Goal: Task Accomplishment & Management: Use online tool/utility

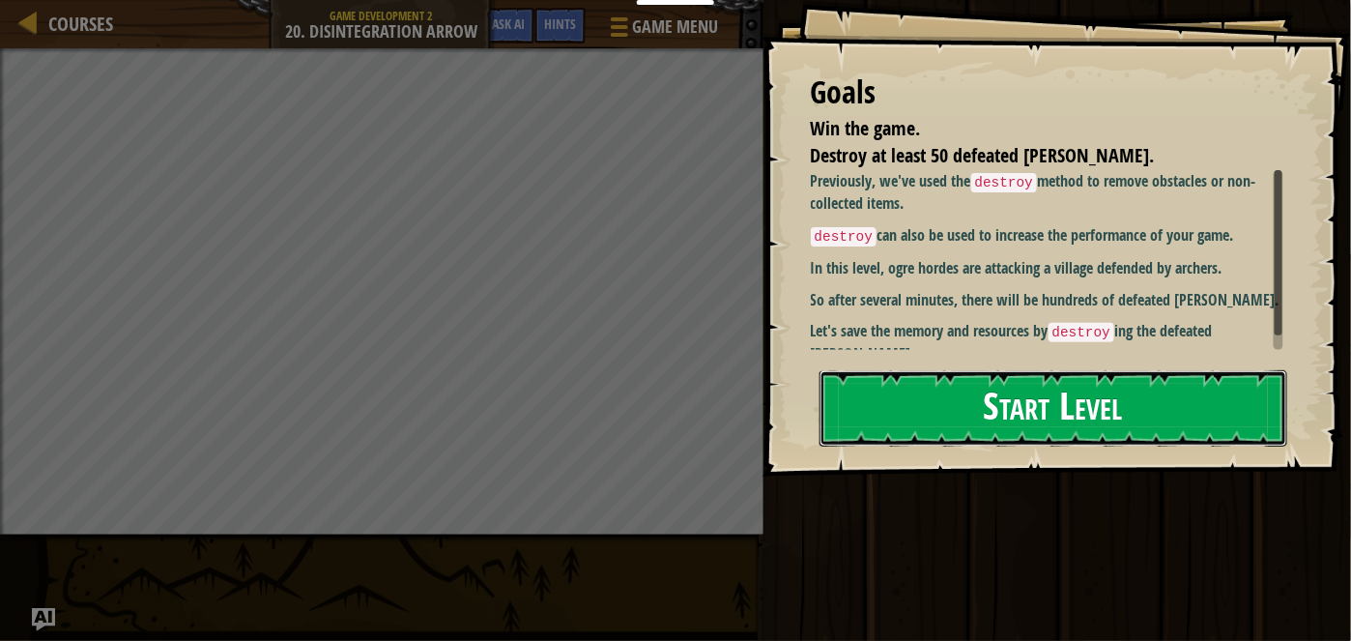
click at [1083, 408] on button "Start Level" at bounding box center [1054, 408] width 468 height 76
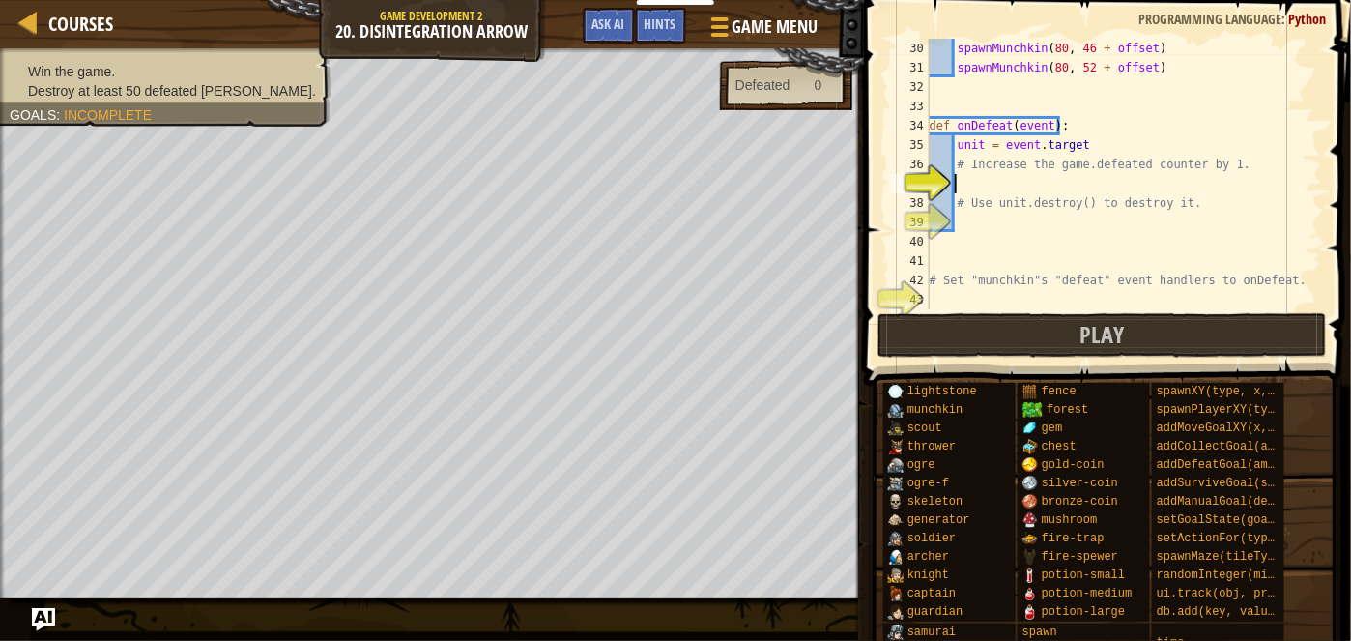
scroll to position [619, 0]
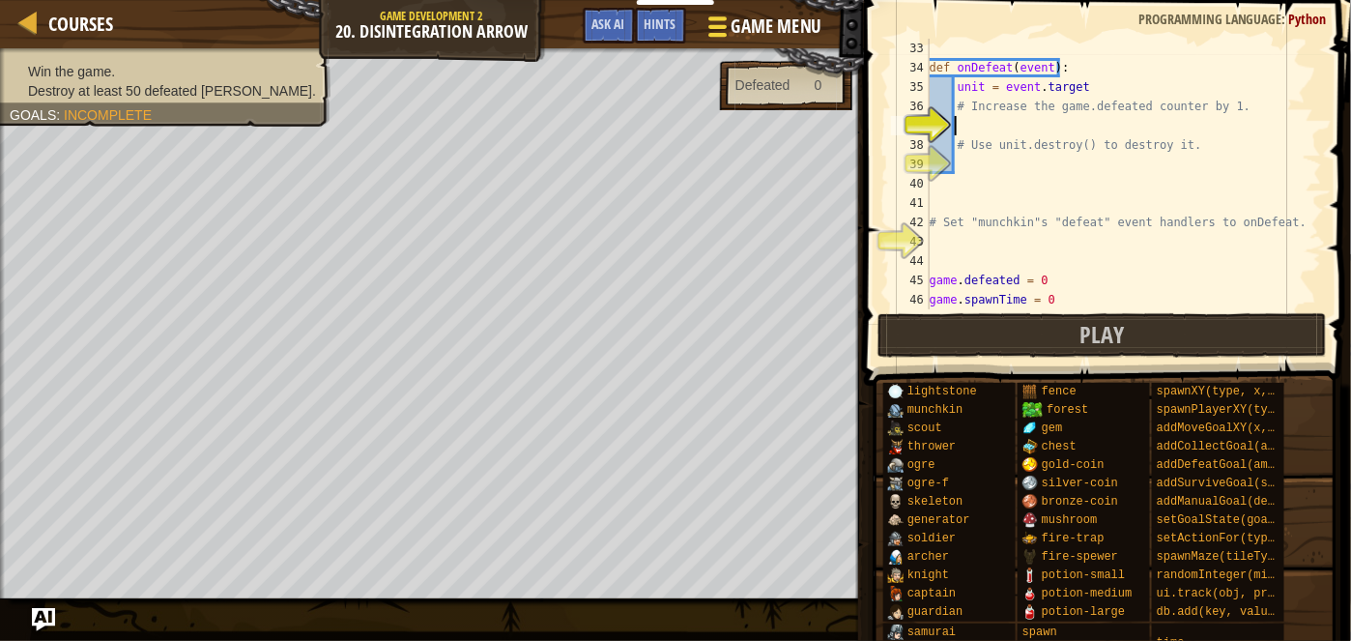
click at [791, 25] on span "Game Menu" at bounding box center [776, 27] width 90 height 26
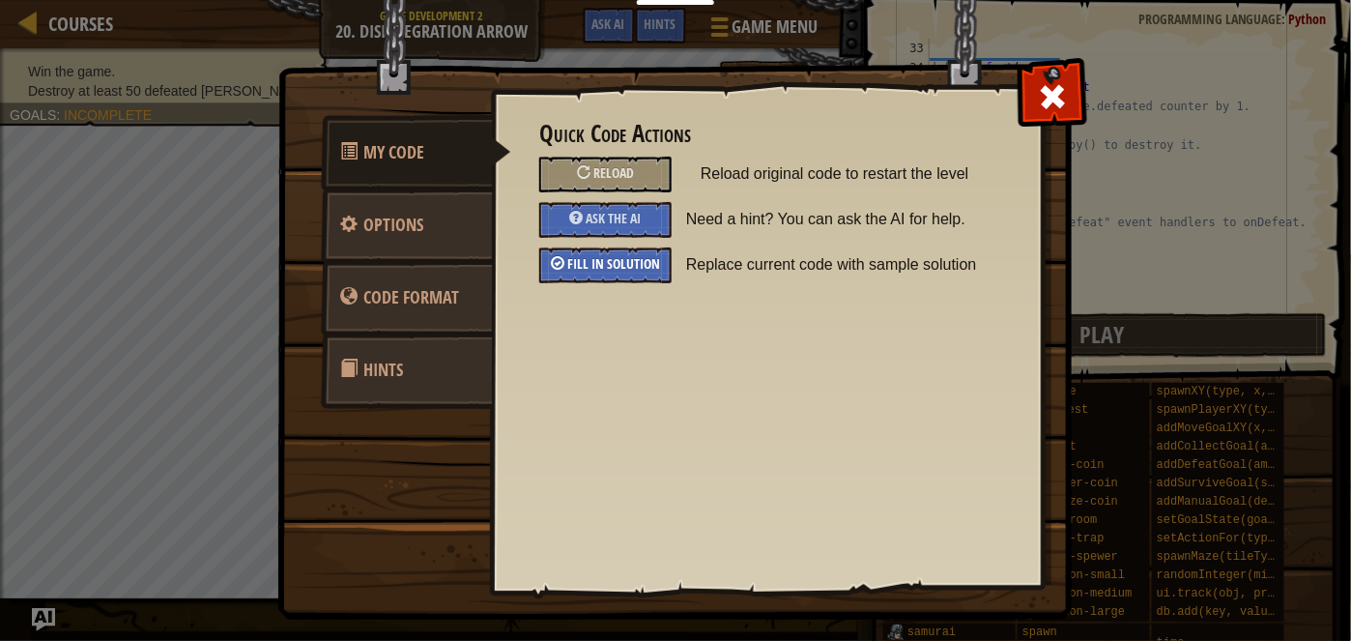
click at [621, 272] on div "Fill in solution" at bounding box center [605, 265] width 132 height 36
click at [1060, 94] on span at bounding box center [1052, 96] width 31 height 31
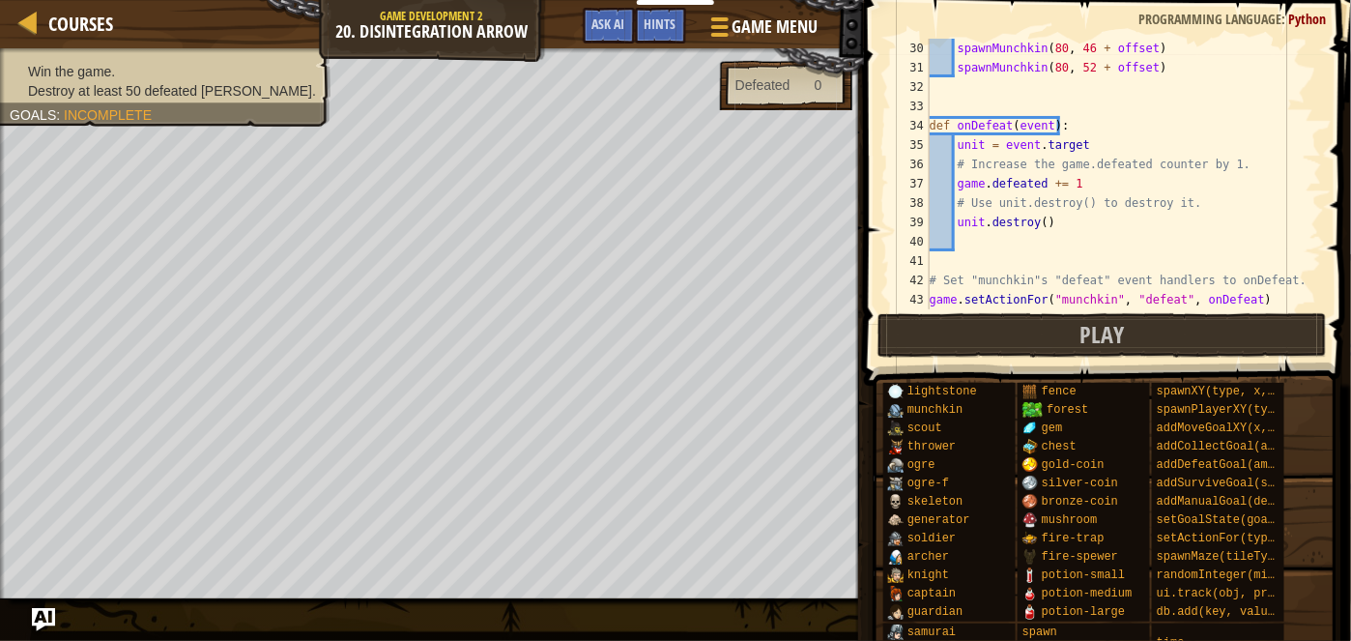
scroll to position [561, 0]
click at [1084, 333] on span "Play" at bounding box center [1102, 334] width 44 height 31
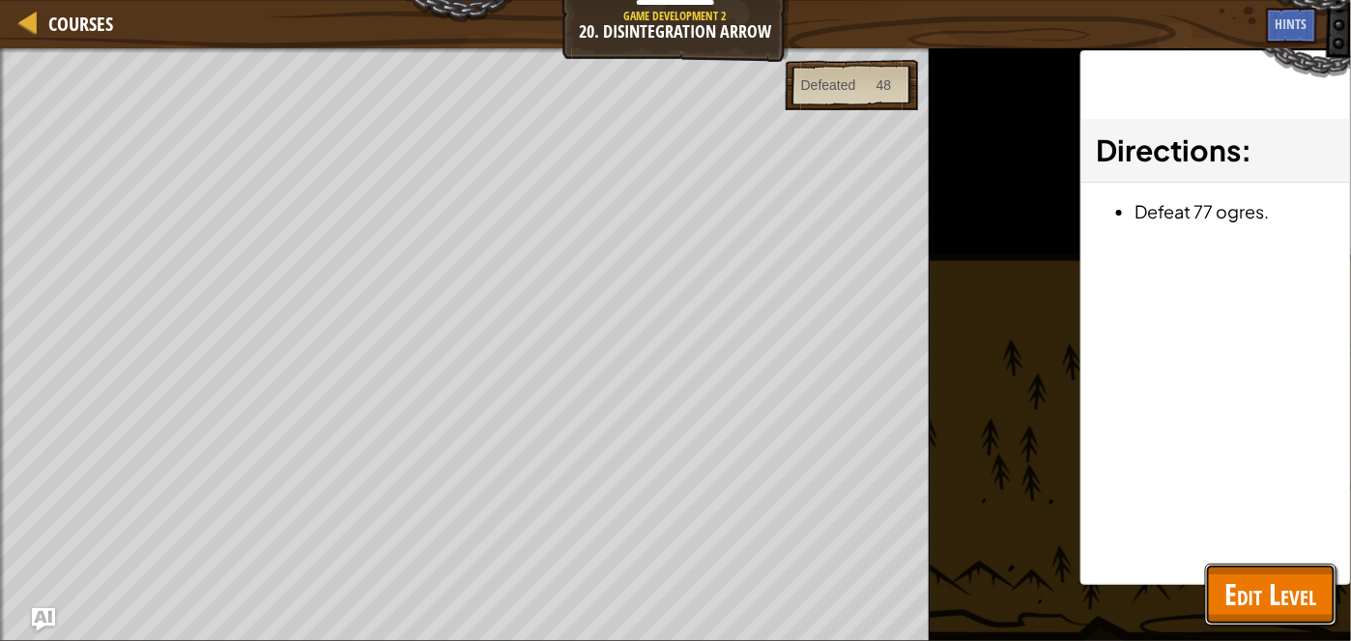
click at [1243, 594] on span "Edit Level" at bounding box center [1271, 594] width 93 height 40
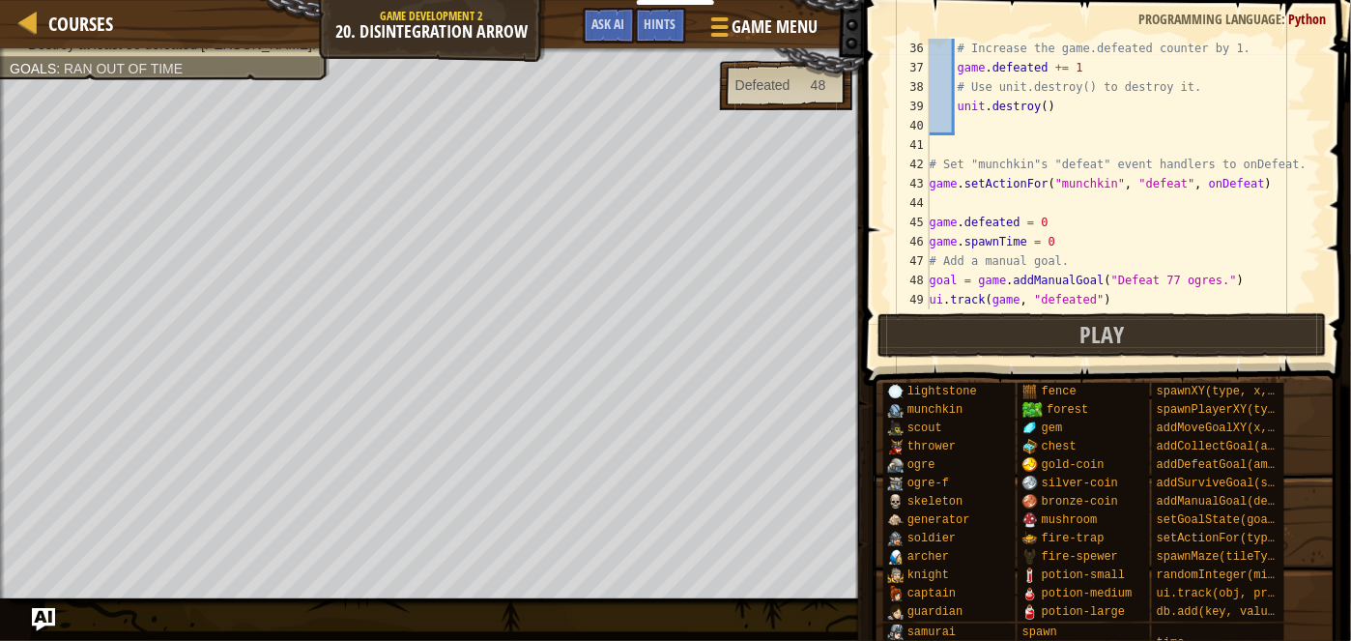
scroll to position [677, 0]
